Goal: Transaction & Acquisition: Subscribe to service/newsletter

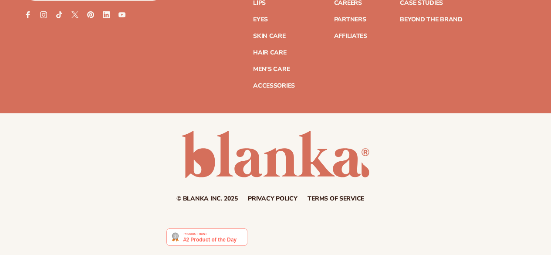
scroll to position [1395, 0]
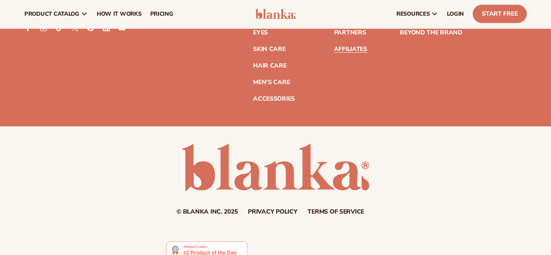
click at [334, 50] on link "Affiliates" at bounding box center [350, 49] width 33 height 6
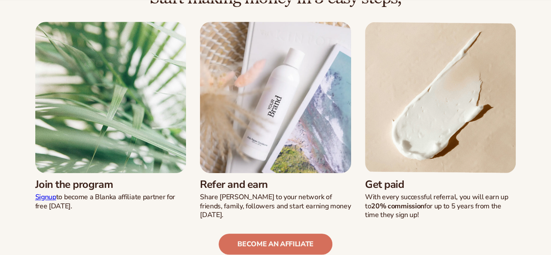
scroll to position [446, 0]
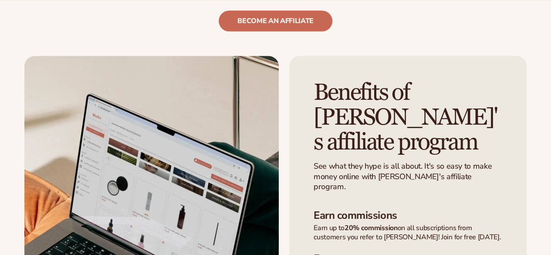
click at [296, 10] on link "become an affiliate" at bounding box center [276, 20] width 114 height 21
